Goal: Find specific page/section: Find specific page/section

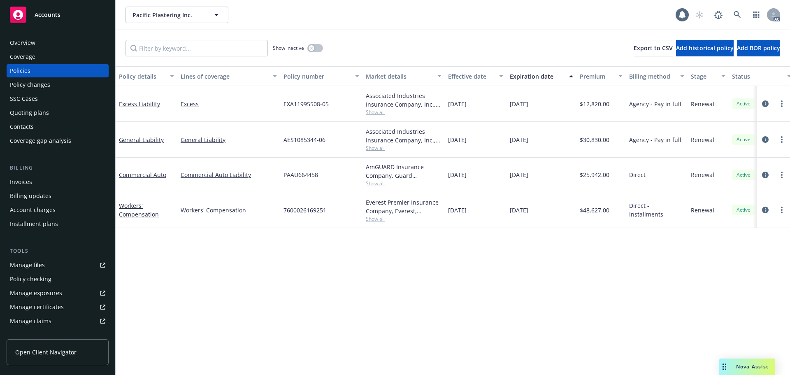
click at [43, 43] on div "Overview" at bounding box center [57, 42] width 95 height 13
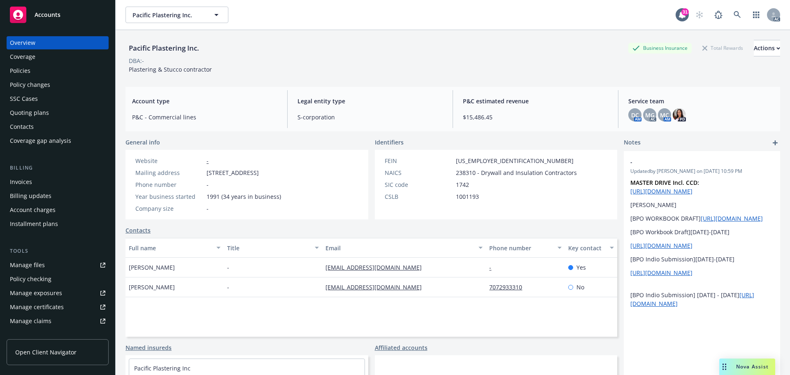
click at [40, 68] on div "Policies" at bounding box center [57, 70] width 95 height 13
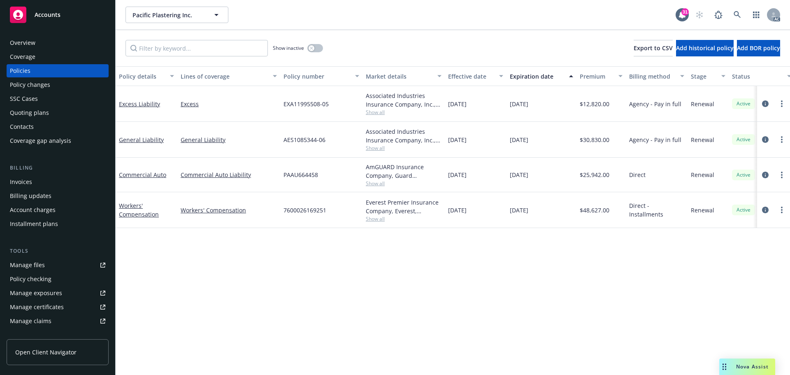
scroll to position [0, 120]
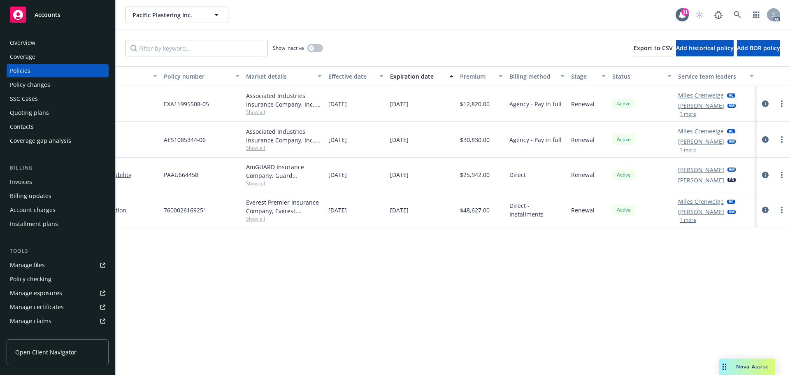
click at [689, 150] on button "1 more" at bounding box center [688, 149] width 16 height 5
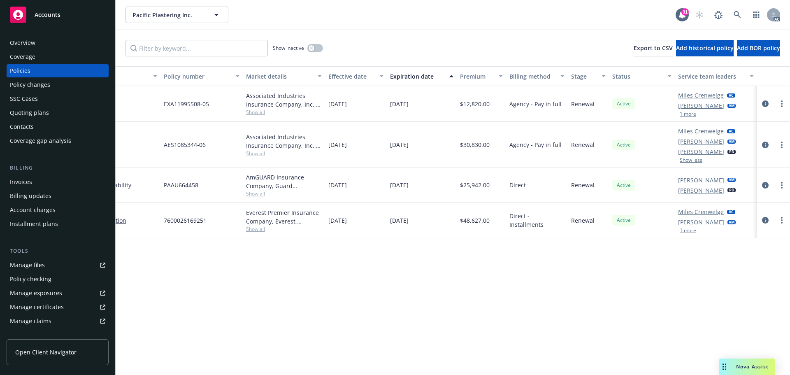
click at [682, 114] on button "1 more" at bounding box center [688, 113] width 16 height 5
